Goal: Information Seeking & Learning: Learn about a topic

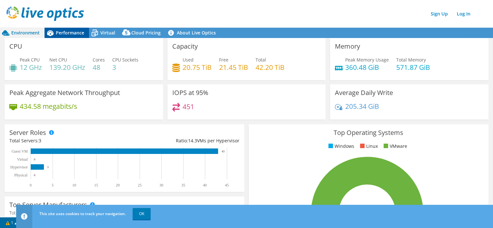
click at [72, 34] on span "Performance" at bounding box center [70, 33] width 28 height 6
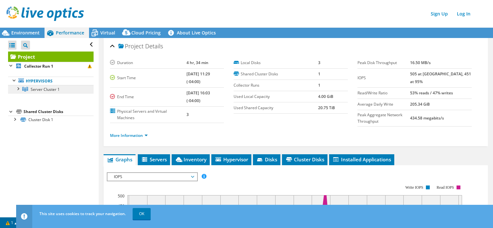
click at [45, 89] on span "Server Cluster 1" at bounding box center [45, 89] width 29 height 5
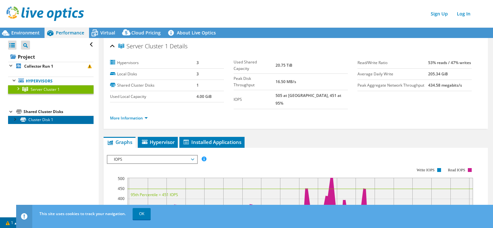
click at [40, 120] on link "Cluster Disk 1" at bounding box center [51, 120] width 86 height 8
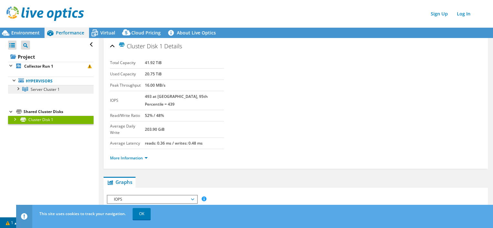
click at [49, 87] on span "Server Cluster 1" at bounding box center [45, 89] width 29 height 5
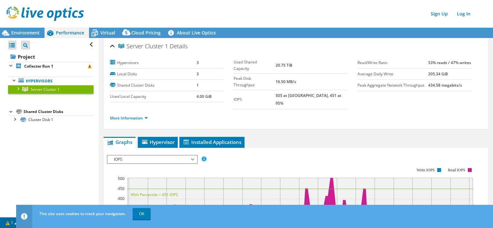
click at [357, 58] on div "Server Cluster 1 Details Hypervisors 3 Local Disks 3 Shared Cluster Disks 1 Use…" at bounding box center [296, 206] width 394 height 337
click at [28, 33] on span "Environment" at bounding box center [25, 33] width 28 height 6
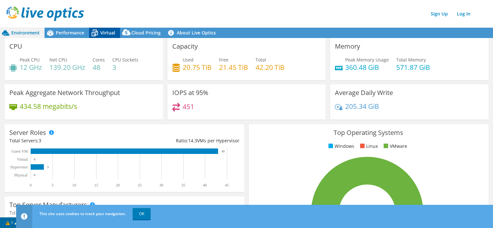
click at [95, 34] on icon at bounding box center [95, 33] width 6 height 5
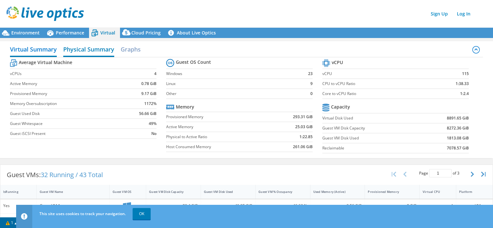
click at [80, 48] on h2 "Physical Summary" at bounding box center [88, 50] width 51 height 14
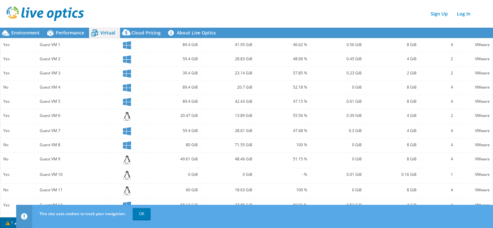
scroll to position [143, 0]
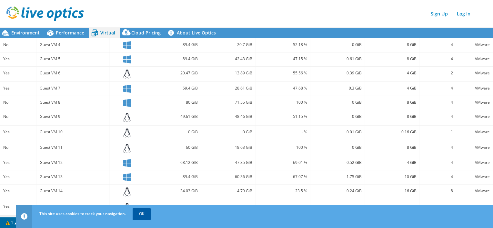
click at [141, 216] on link "OK" at bounding box center [142, 214] width 18 height 12
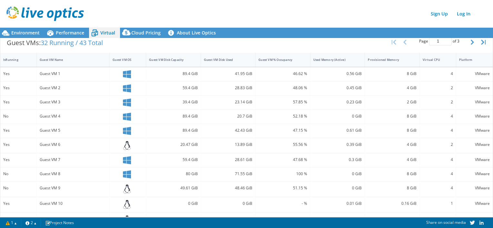
scroll to position [0, 0]
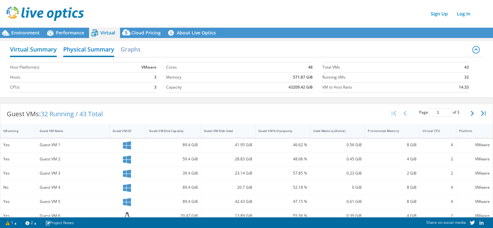
click at [43, 52] on h2 "Virtual Summary" at bounding box center [33, 50] width 47 height 14
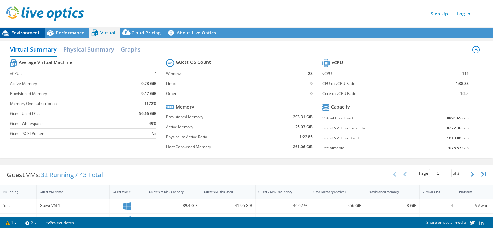
click at [31, 36] on div "Environment" at bounding box center [22, 33] width 45 height 10
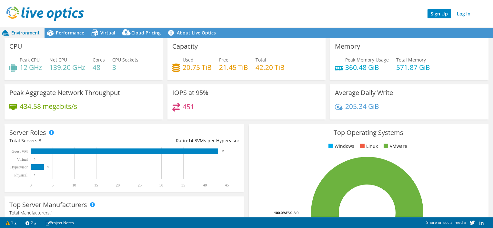
click at [357, 15] on link "Sign Up" at bounding box center [440, 13] width 24 height 9
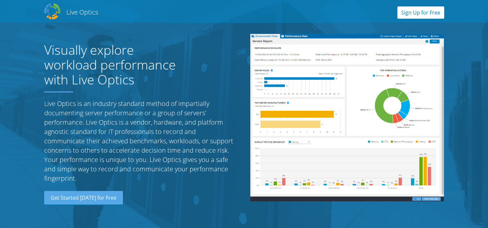
click at [411, 12] on link "Sign Up for Free" at bounding box center [421, 12] width 47 height 12
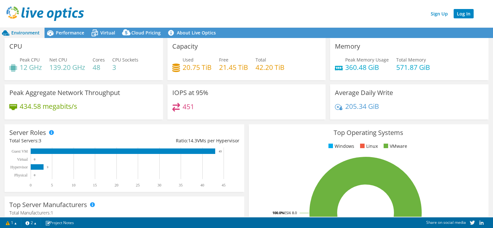
click at [465, 12] on link "Log In" at bounding box center [464, 13] width 20 height 9
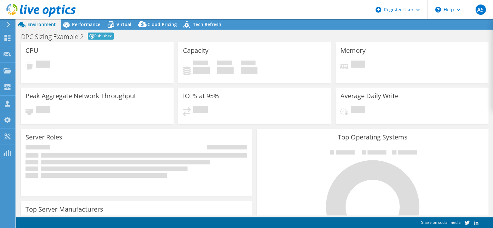
select select "EUFrankfurt"
select select "EUR"
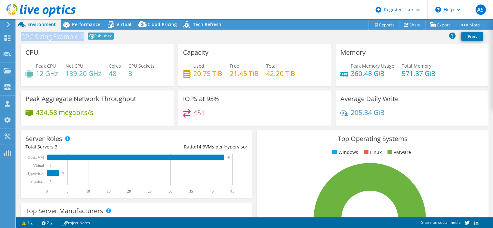
drag, startPoint x: 23, startPoint y: 38, endPoint x: 81, endPoint y: 37, distance: 58.1
click at [81, 37] on h1 "DPC Sizing Example 2" at bounding box center [52, 37] width 63 height 6
click at [123, 21] on span "Virtual" at bounding box center [123, 24] width 15 height 6
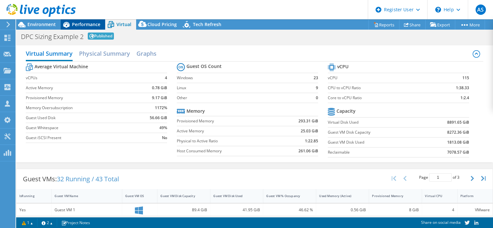
click at [76, 23] on span "Performance" at bounding box center [86, 24] width 28 height 6
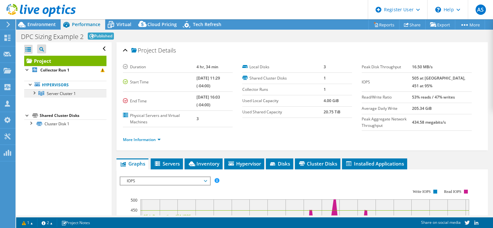
click at [62, 95] on span "Server Cluster 1" at bounding box center [61, 93] width 29 height 5
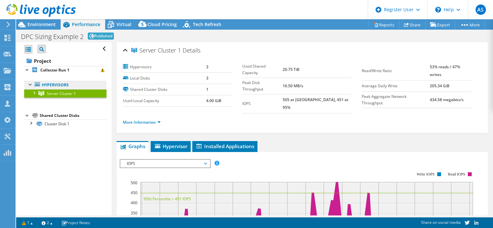
click at [57, 84] on link "Hypervisors" at bounding box center [65, 85] width 82 height 8
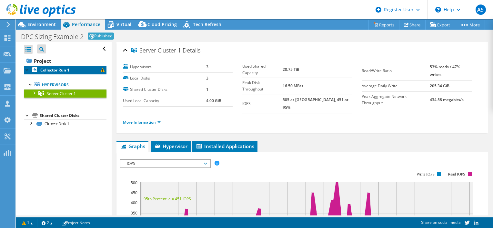
click at [59, 67] on link "Collector Run 1" at bounding box center [65, 70] width 82 height 8
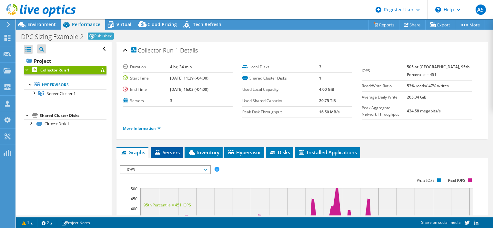
click at [173, 153] on span "Servers" at bounding box center [167, 152] width 26 height 6
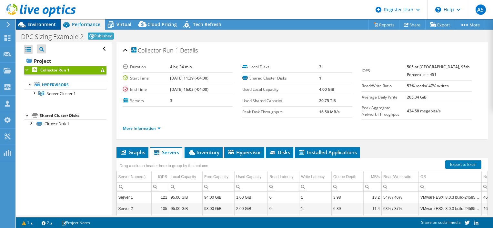
click at [37, 25] on span "Environment" at bounding box center [41, 24] width 28 height 6
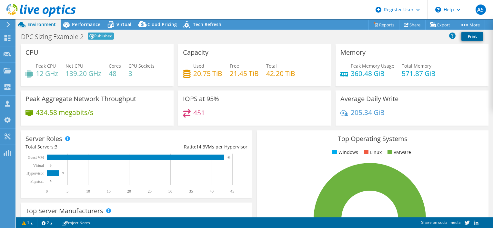
click at [468, 37] on link "Print" at bounding box center [472, 36] width 22 height 9
click at [118, 21] on div "Virtual" at bounding box center [120, 24] width 31 height 10
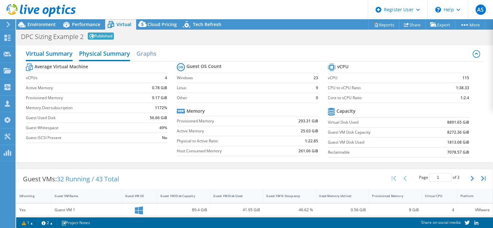
click at [99, 56] on h2 "Physical Summary" at bounding box center [104, 54] width 51 height 14
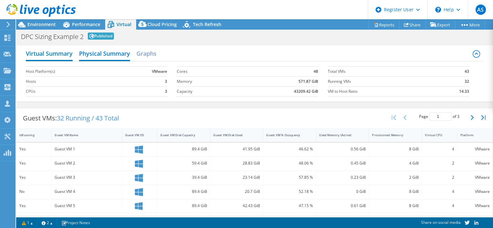
click at [66, 55] on h2 "Virtual Summary" at bounding box center [49, 54] width 47 height 14
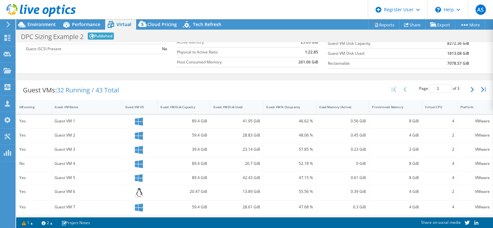
scroll to position [116, 0]
